Goal: Entertainment & Leisure: Consume media (video, audio)

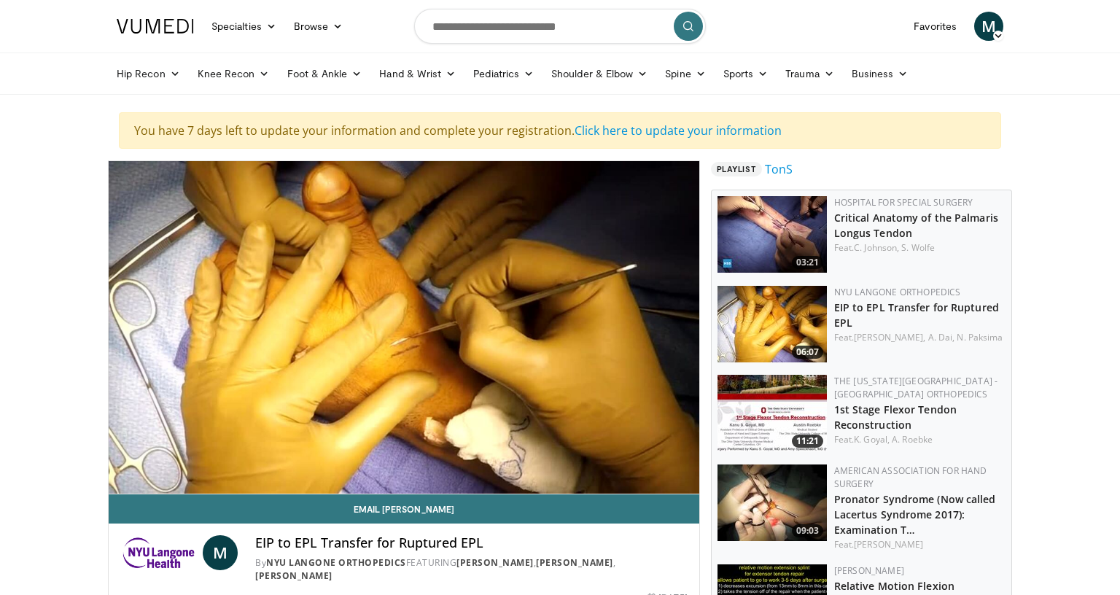
drag, startPoint x: 0, startPoint y: 0, endPoint x: 746, endPoint y: 271, distance: 793.1
click at [746, 271] on img at bounding box center [772, 234] width 109 height 77
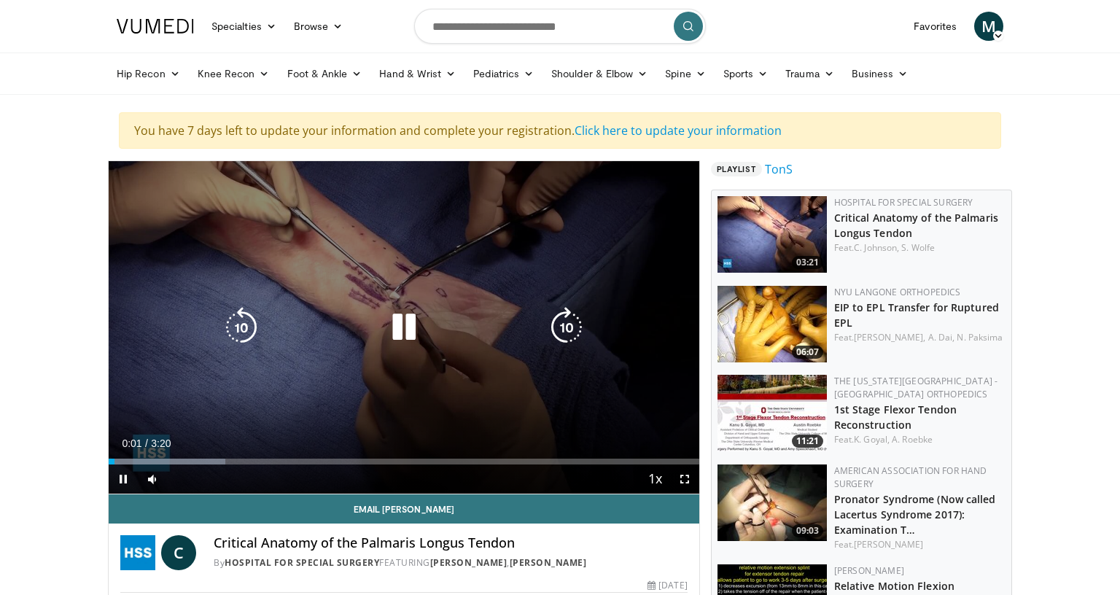
click at [411, 327] on icon "Video Player" at bounding box center [404, 327] width 41 height 41
